Goal: Navigation & Orientation: Find specific page/section

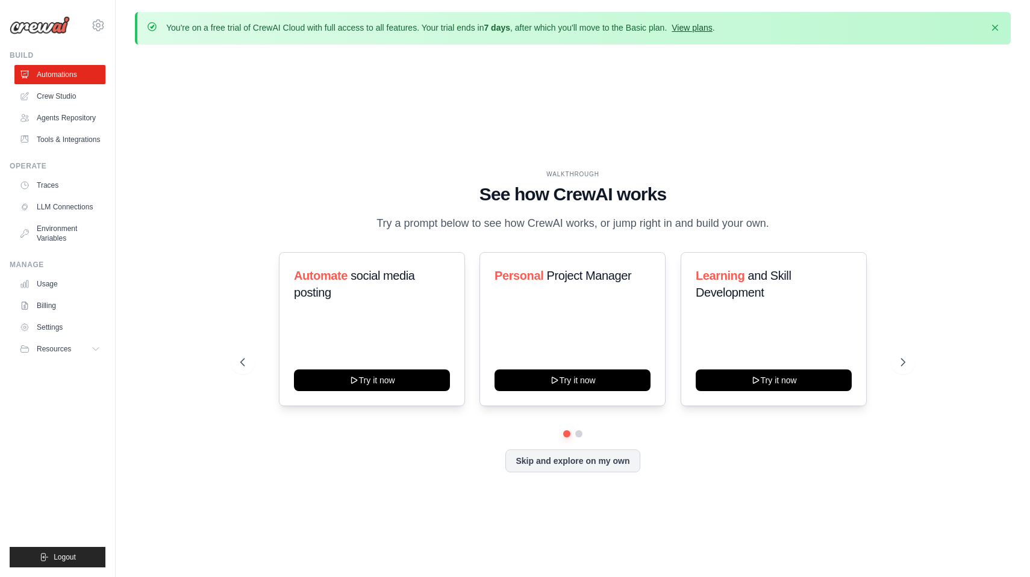
click at [698, 23] on link "View plans" at bounding box center [691, 28] width 40 height 10
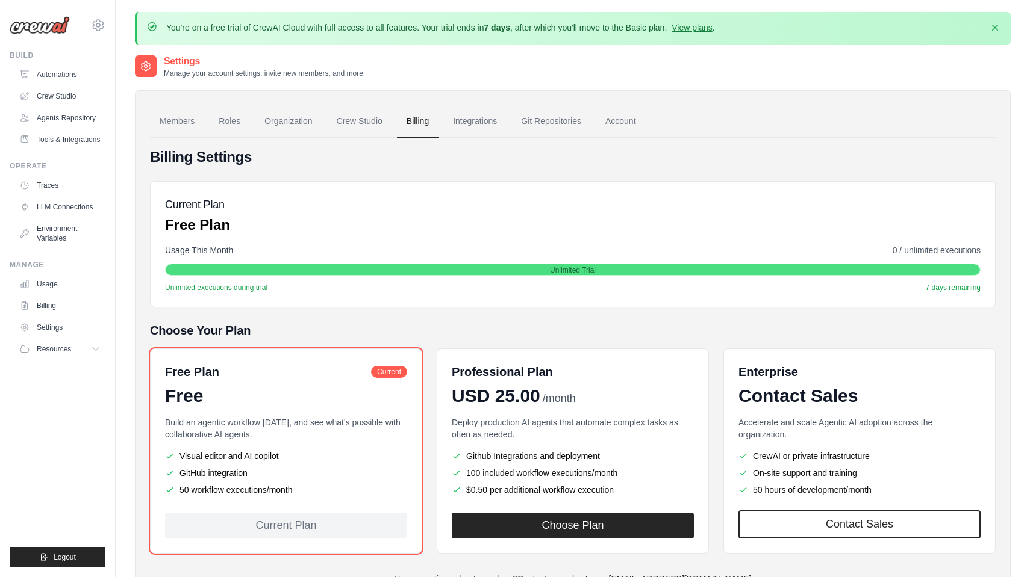
click at [53, 27] on img at bounding box center [40, 25] width 60 height 18
click at [57, 26] on img at bounding box center [40, 25] width 60 height 18
click at [72, 30] on div "anandsoft@gmail.com Settings" at bounding box center [58, 19] width 96 height 39
click at [42, 76] on link "Automations" at bounding box center [61, 74] width 91 height 19
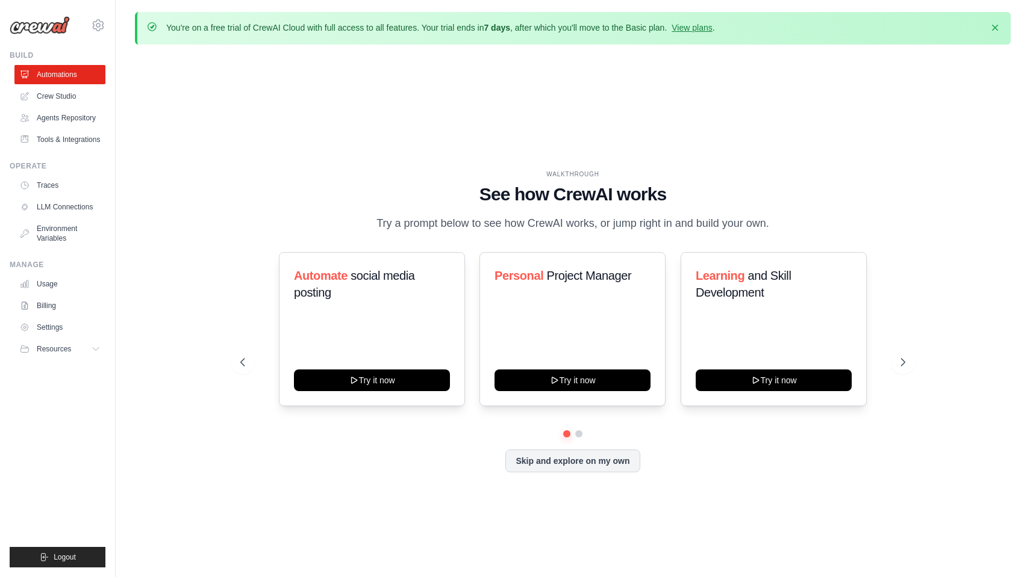
click at [35, 28] on img at bounding box center [40, 25] width 60 height 18
click at [43, 95] on link "Crew Studio" at bounding box center [61, 96] width 91 height 19
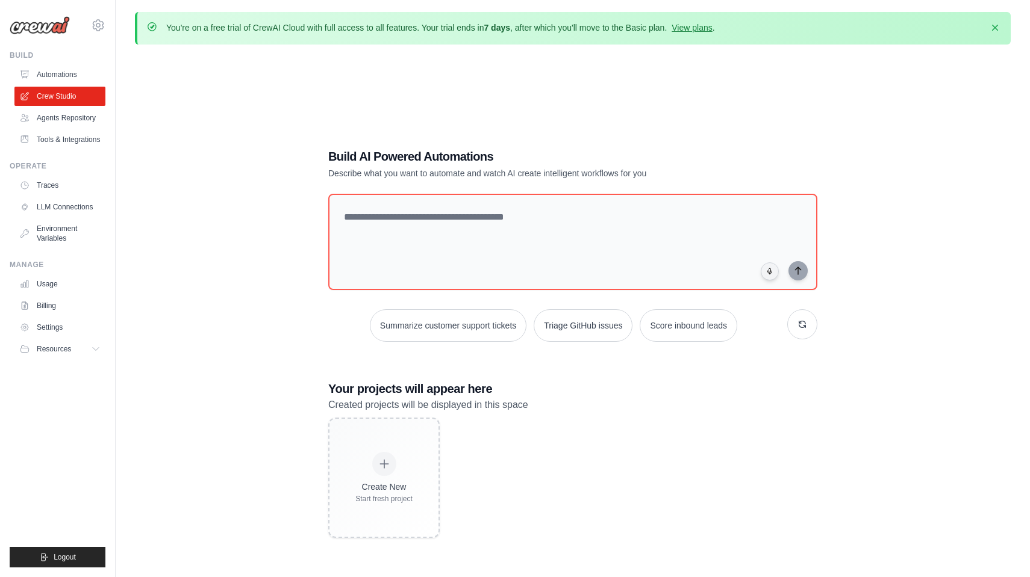
click at [39, 30] on img at bounding box center [40, 25] width 60 height 18
